Goal: Navigation & Orientation: Go to known website

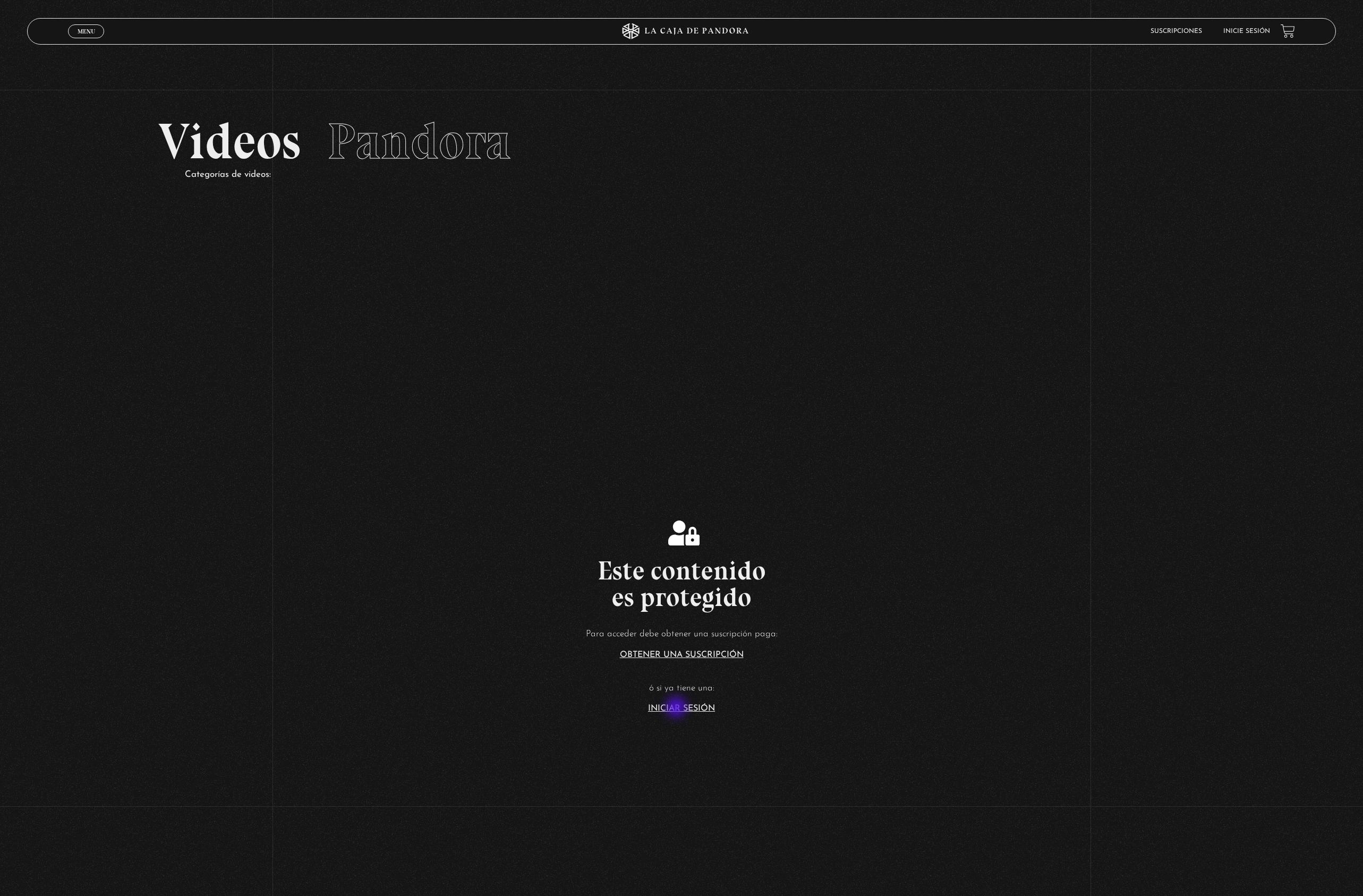
click at [678, 707] on link "Iniciar Sesión" at bounding box center [681, 708] width 67 height 8
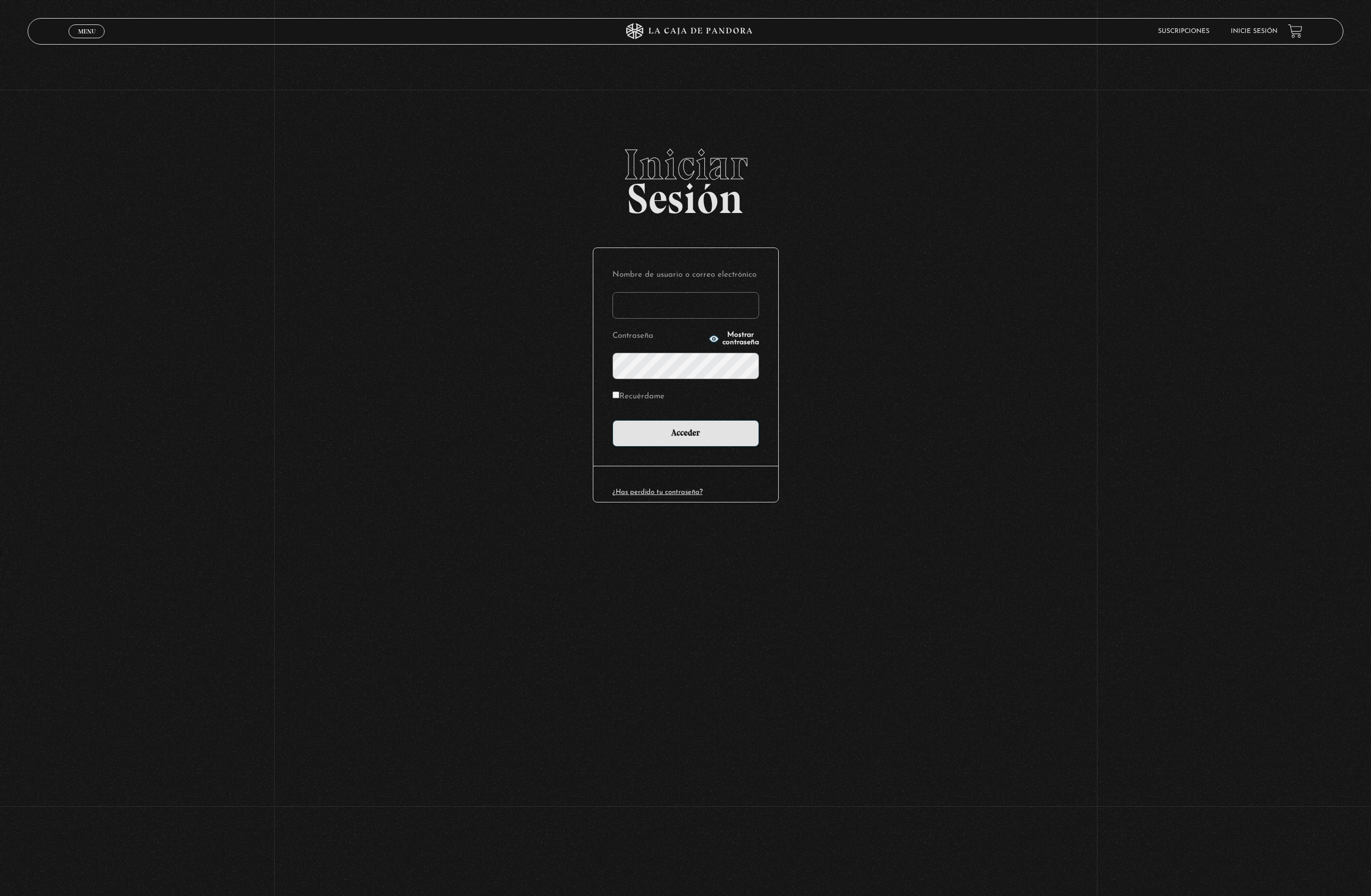
type input "cinthianetro@hotmail.com"
click at [685, 432] on input "Acceder" at bounding box center [686, 433] width 147 height 27
